Goal: Transaction & Acquisition: Purchase product/service

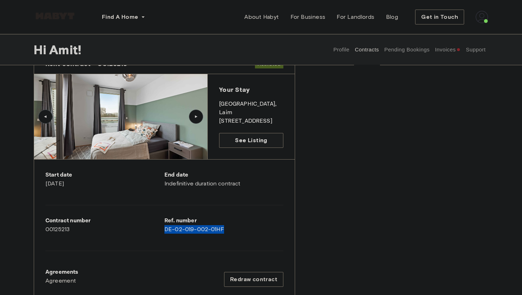
scroll to position [12, 0]
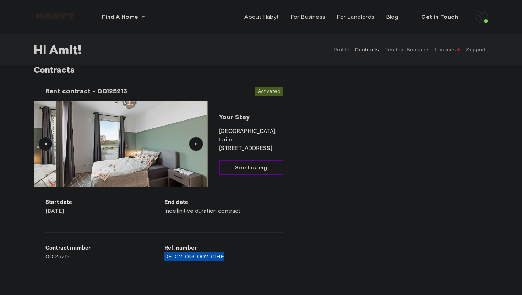
click at [246, 163] on link "See Listing" at bounding box center [251, 167] width 64 height 15
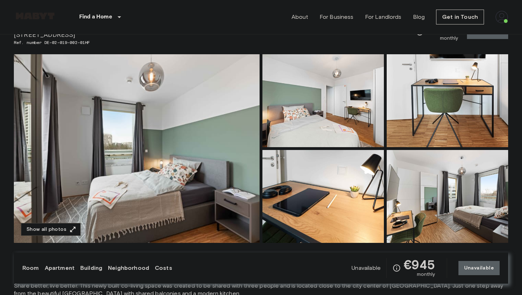
scroll to position [118, 0]
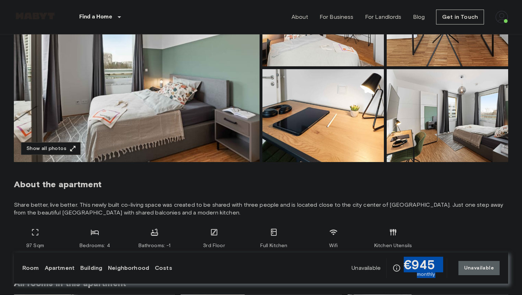
drag, startPoint x: 437, startPoint y: 279, endPoint x: 402, endPoint y: 261, distance: 39.7
click at [402, 261] on div "Room Apartment Building Neighborhood Costs Unavailable €945 monthly Unavailable" at bounding box center [261, 268] width 494 height 31
copy div "€945 monthly"
